Goal: Task Accomplishment & Management: Manage account settings

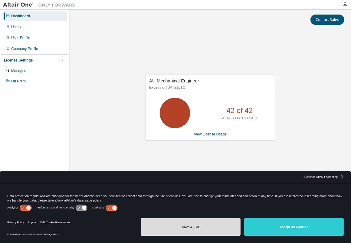
click at [212, 228] on button "Save & Exit" at bounding box center [191, 227] width 100 height 18
